Goal: Task Accomplishment & Management: Manage account settings

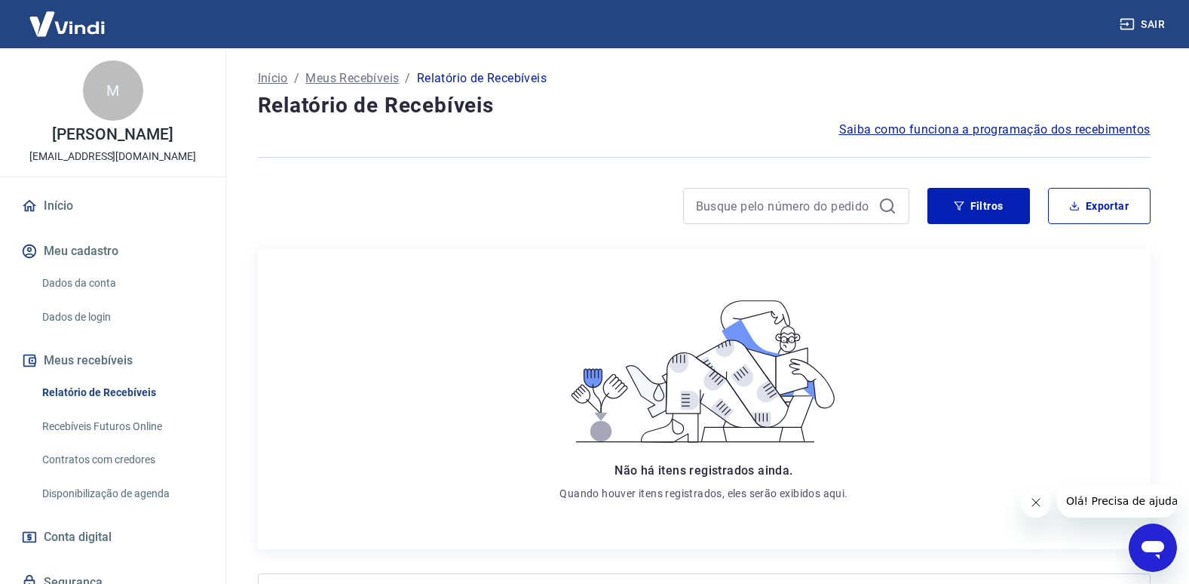
click at [372, 108] on h4 "Relatório de Recebíveis" at bounding box center [704, 105] width 893 height 30
click at [373, 109] on h4 "Relatório de Recebíveis" at bounding box center [704, 105] width 893 height 30
click at [299, 105] on h4 "Relatório de Recebíveis" at bounding box center [704, 105] width 893 height 30
click at [309, 107] on h4 "Relatório de Recebíveis" at bounding box center [704, 105] width 893 height 30
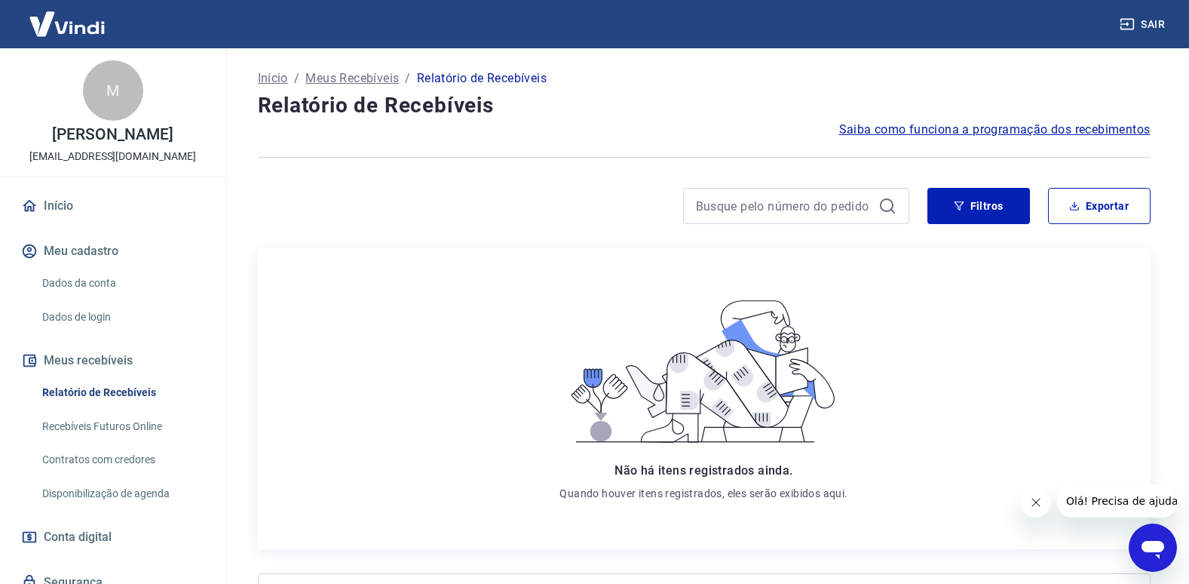
drag, startPoint x: 309, startPoint y: 107, endPoint x: 305, endPoint y: 158, distance: 51.4
click at [309, 160] on div at bounding box center [704, 157] width 893 height 37
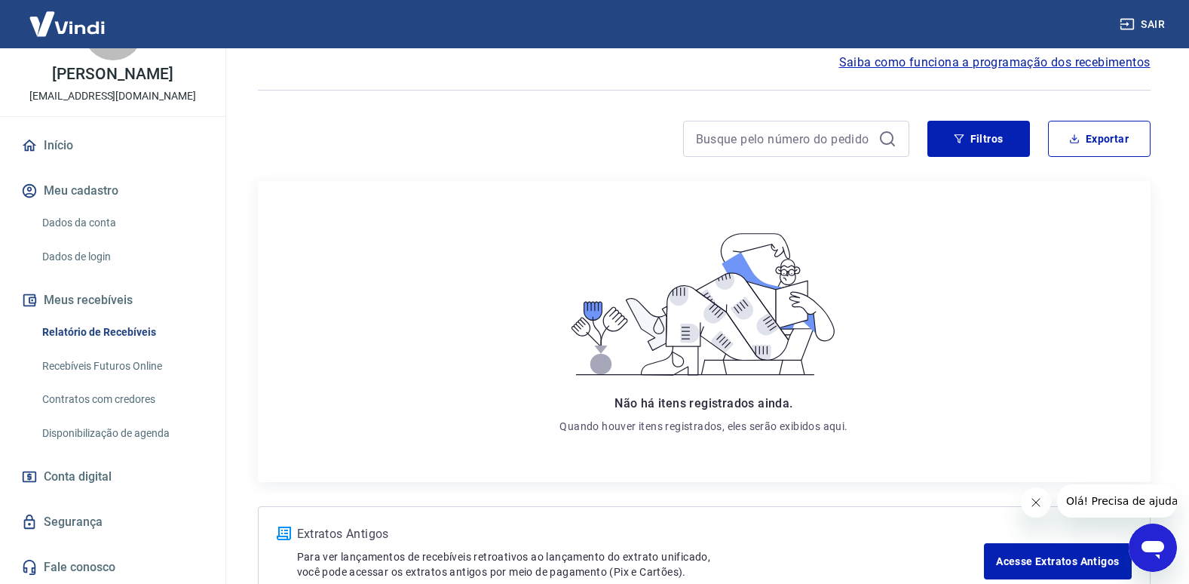
scroll to position [165, 0]
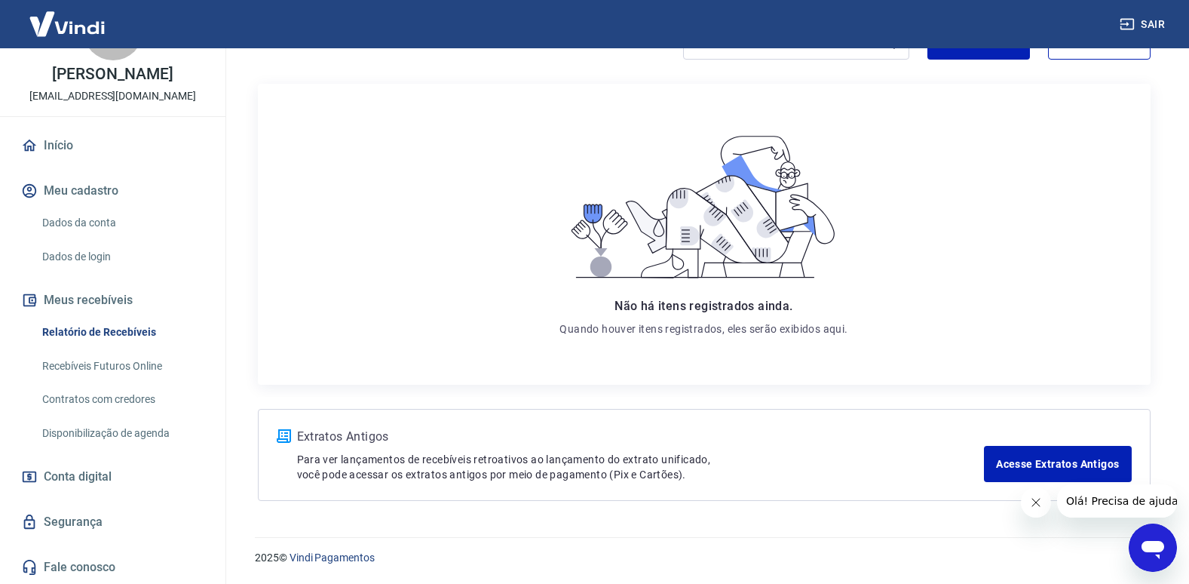
click at [75, 190] on button "Meu cadastro" at bounding box center [112, 190] width 189 height 33
click at [111, 227] on link "Dados da conta" at bounding box center [121, 222] width 171 height 31
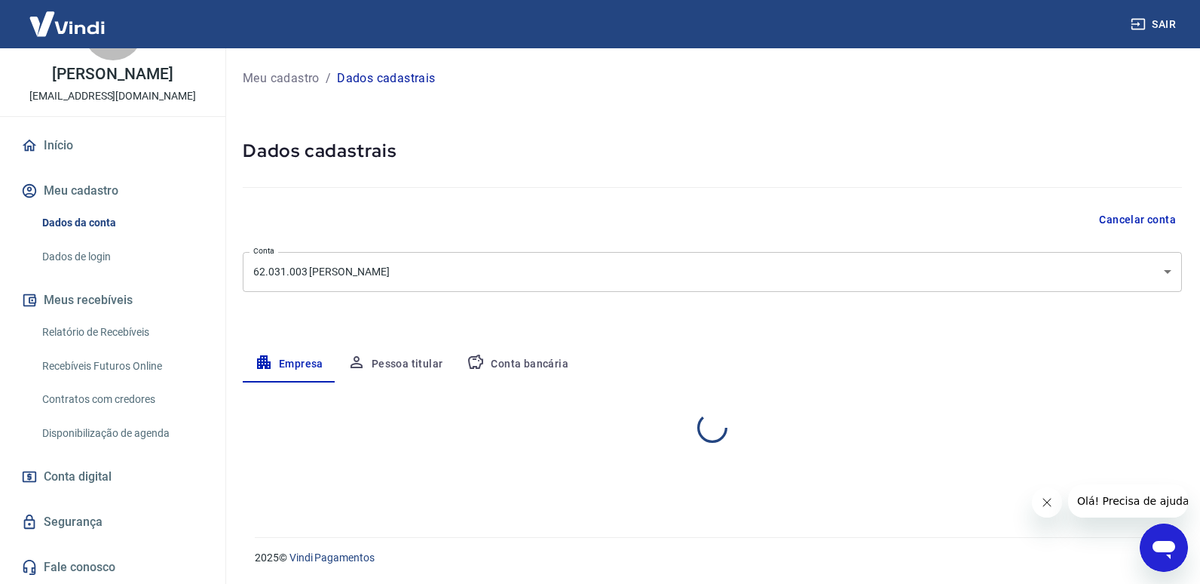
select select "SP"
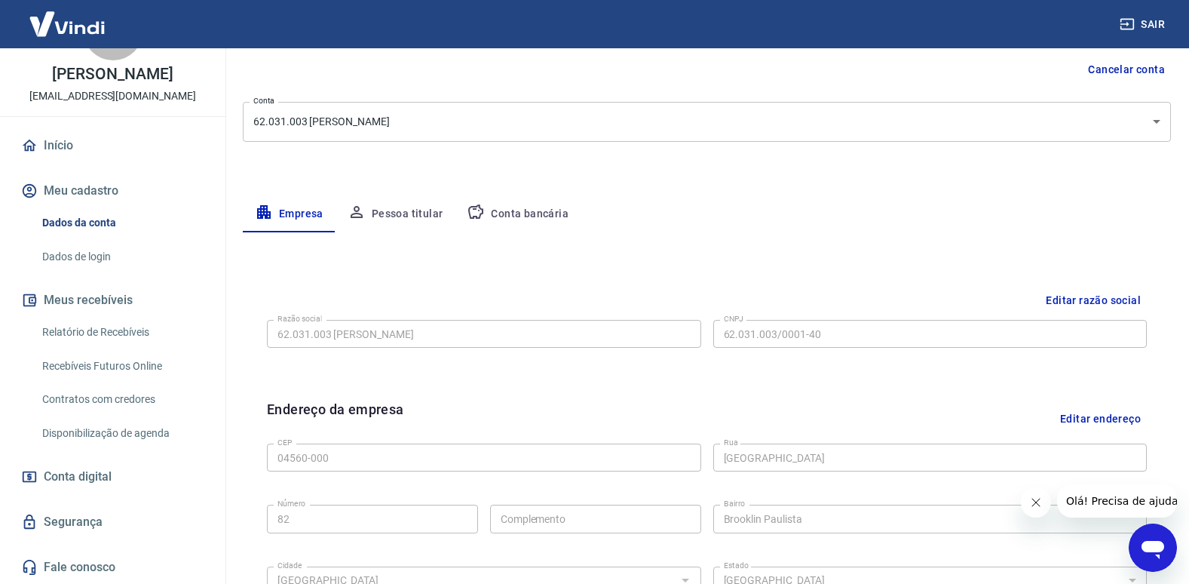
scroll to position [151, 0]
click at [511, 201] on button "Conta bancária" at bounding box center [518, 213] width 126 height 36
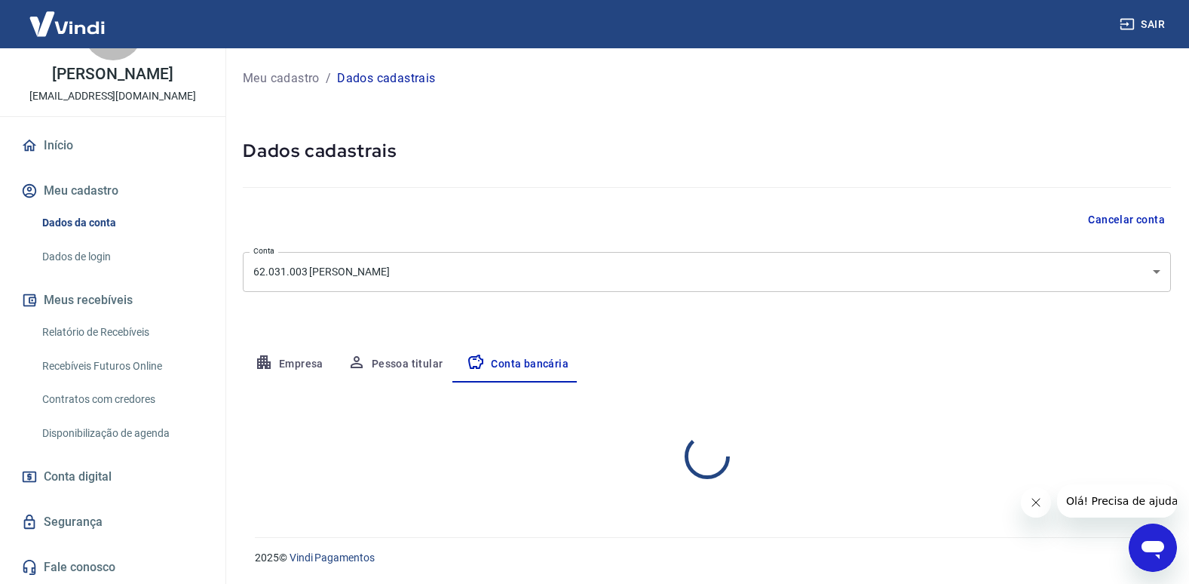
scroll to position [0, 0]
select select "1"
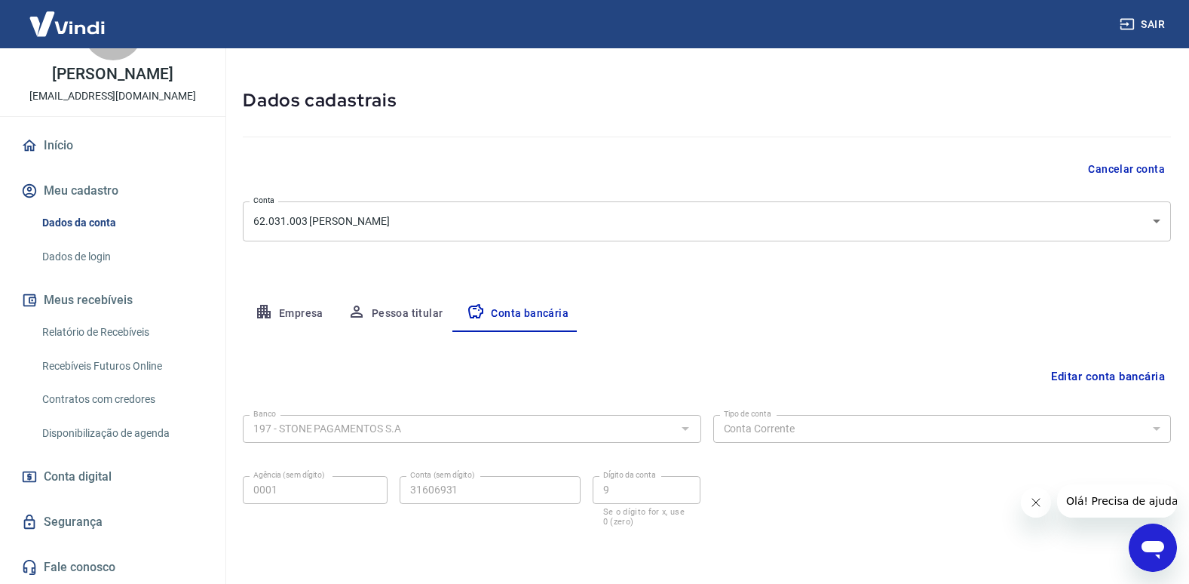
scroll to position [103, 0]
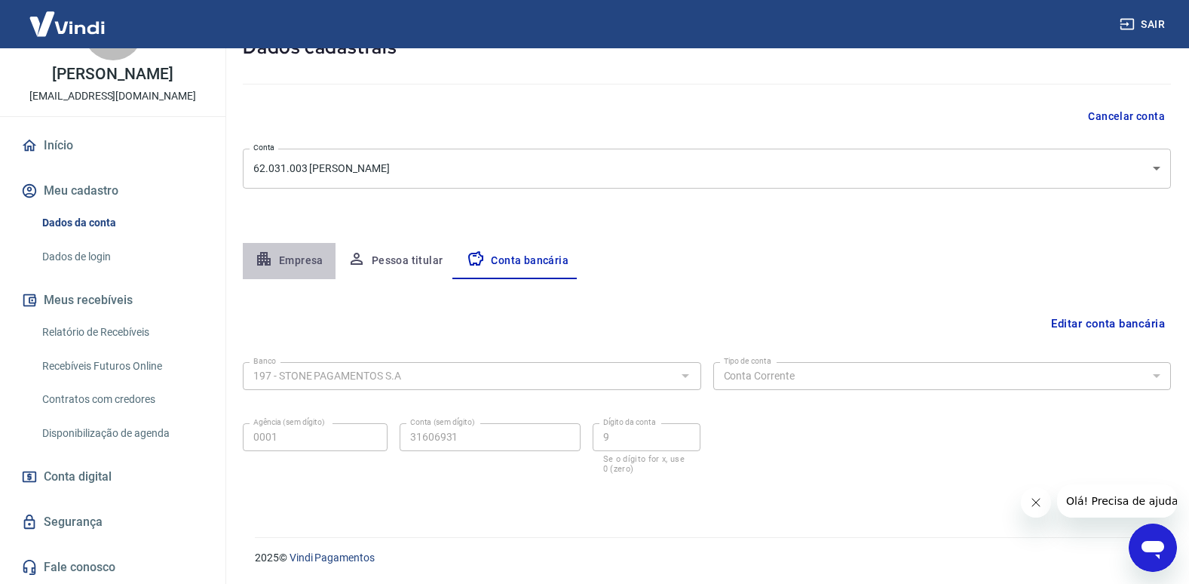
click at [283, 256] on button "Empresa" at bounding box center [289, 261] width 93 height 36
select select "SP"
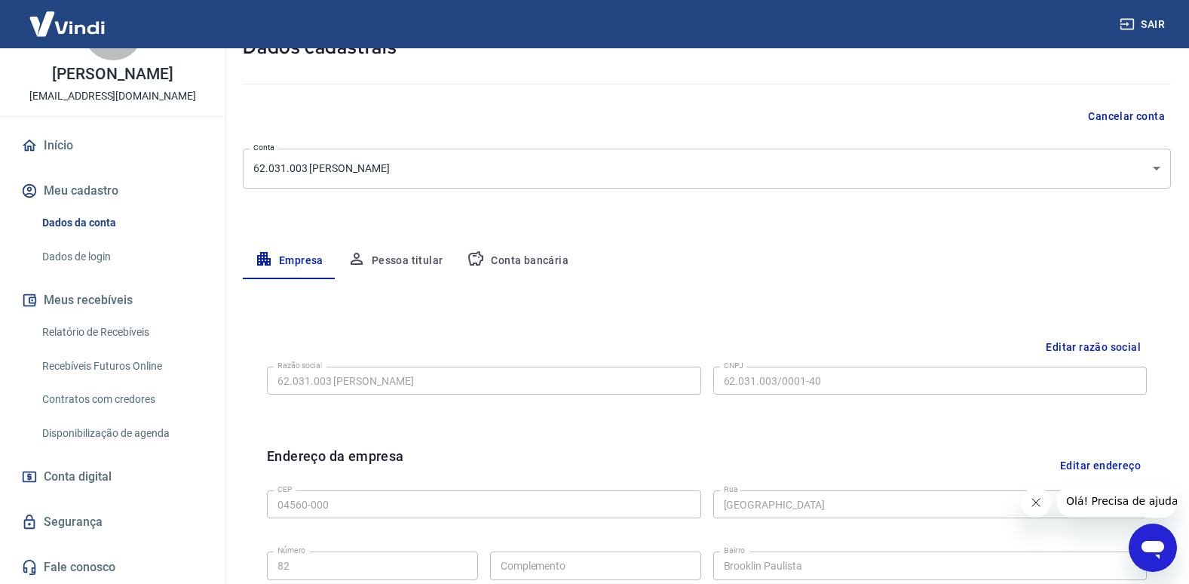
scroll to position [0, 0]
